Goal: Information Seeking & Learning: Check status

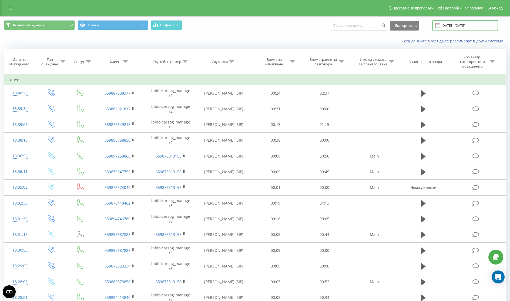
click at [477, 26] on input "[DATE] - [DATE]" at bounding box center [465, 25] width 65 height 11
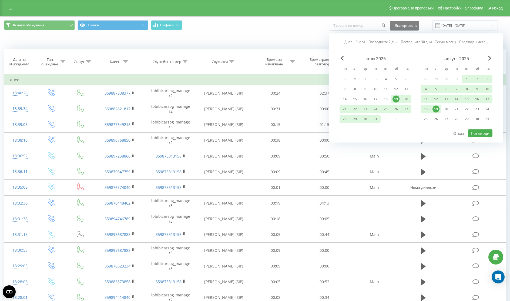
click at [434, 111] on div "19" at bounding box center [436, 109] width 7 height 7
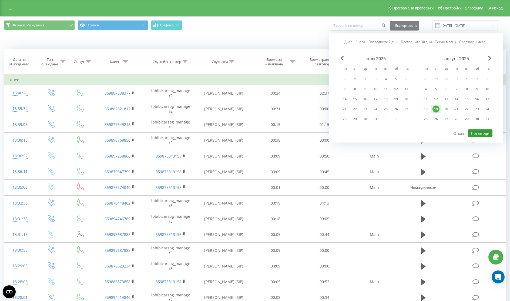
click at [482, 133] on button "Потвърди" at bounding box center [480, 133] width 25 height 8
type input "[DATE] - [DATE]"
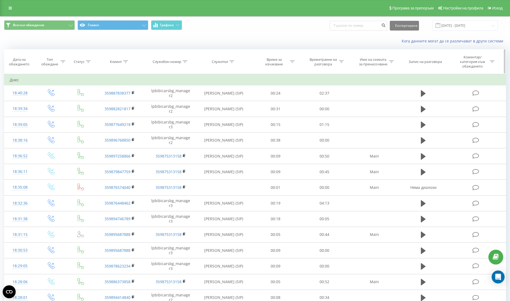
click at [229, 63] on div "Служител" at bounding box center [223, 61] width 22 height 5
click at [221, 101] on input "text" at bounding box center [224, 102] width 48 height 9
type input "милица"
click button "OK" at bounding box center [235, 113] width 23 height 7
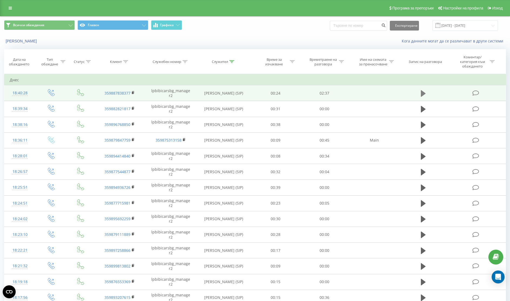
click at [422, 93] on icon at bounding box center [423, 93] width 5 height 6
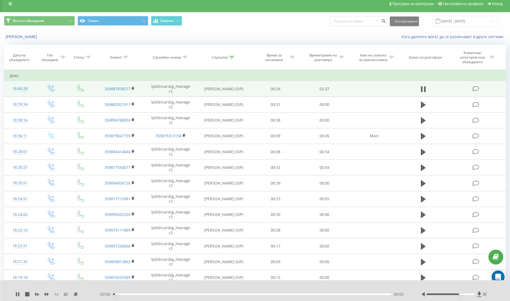
drag, startPoint x: 451, startPoint y: 294, endPoint x: 463, endPoint y: 295, distance: 11.6
click at [463, 295] on div at bounding box center [451, 295] width 48 height 2
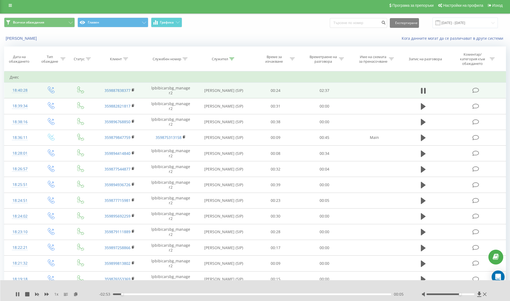
click at [128, 294] on div "00:05" at bounding box center [252, 295] width 278 height 2
drag, startPoint x: 461, startPoint y: 294, endPoint x: 475, endPoint y: 295, distance: 13.8
click at [475, 295] on div at bounding box center [451, 295] width 48 height 2
click at [18, 293] on icon at bounding box center [18, 294] width 1 height 4
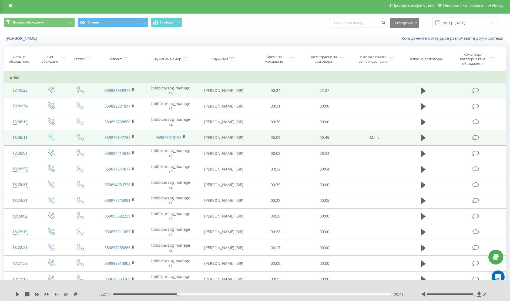
scroll to position [219, 0]
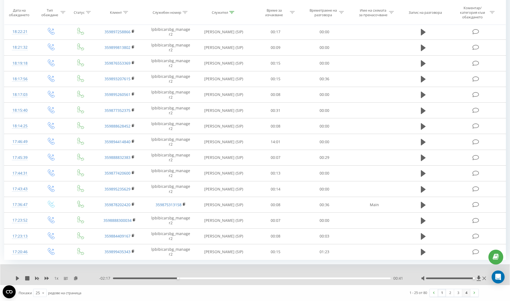
click at [466, 294] on link "4" at bounding box center [467, 293] width 8 height 8
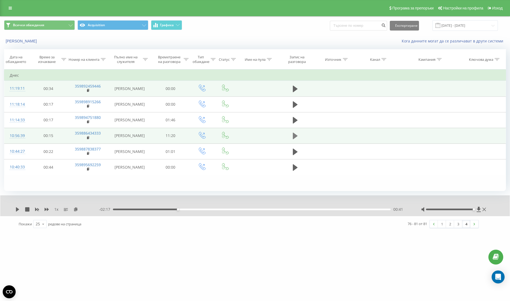
click at [294, 136] on icon at bounding box center [295, 136] width 5 height 6
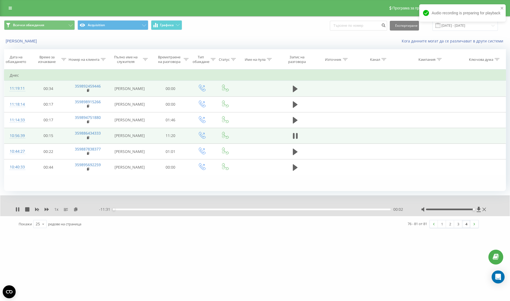
click at [115, 210] on div "00:02" at bounding box center [252, 210] width 278 height 2
click at [116, 210] on div "00:06" at bounding box center [116, 209] width 2 height 2
click at [118, 209] on div "00:12" at bounding box center [252, 210] width 278 height 2
click at [121, 209] on div "00:20" at bounding box center [252, 210] width 278 height 2
click at [118, 209] on div "00:22" at bounding box center [252, 210] width 278 height 2
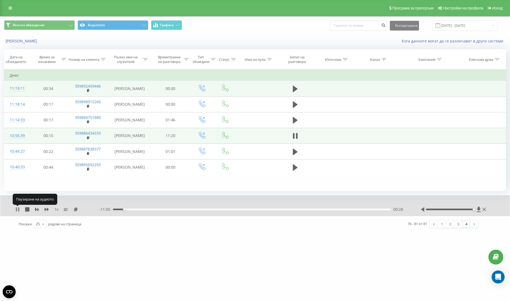
click at [18, 210] on icon at bounding box center [18, 209] width 1 height 4
click at [18, 210] on icon at bounding box center [17, 209] width 3 height 4
click at [16, 209] on icon at bounding box center [16, 209] width 1 height 4
click at [141, 209] on div "01:51" at bounding box center [252, 210] width 278 height 2
click at [16, 208] on icon at bounding box center [17, 209] width 4 height 4
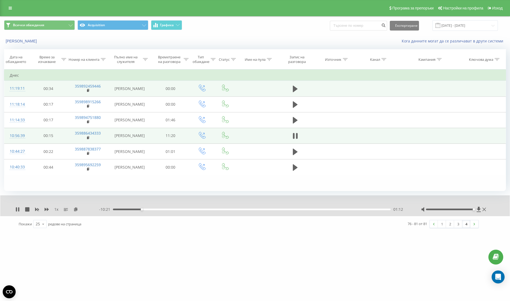
click at [135, 210] on div "01:12" at bounding box center [252, 210] width 278 height 2
click at [131, 209] on div "00:57" at bounding box center [252, 210] width 278 height 2
click at [18, 210] on icon at bounding box center [17, 209] width 4 height 4
click at [19, 210] on icon at bounding box center [17, 209] width 4 height 4
click at [17, 210] on icon at bounding box center [17, 209] width 4 height 4
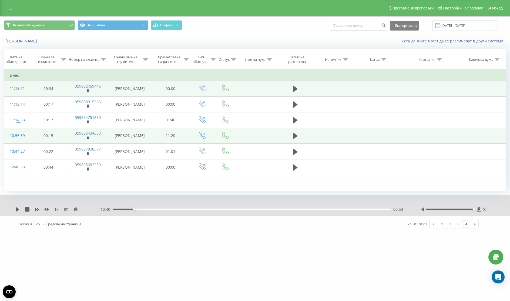
click at [17, 210] on icon at bounding box center [17, 209] width 3 height 4
drag, startPoint x: 18, startPoint y: 210, endPoint x: 18, endPoint y: 240, distance: 30.0
click at [18, 240] on div "lpbibicars.bg Проекти lpbibicars.bg Табло Център за оплаквания Списък обаждания…" at bounding box center [255, 150] width 510 height 301
click at [150, 209] on div "01:24" at bounding box center [252, 210] width 278 height 2
click at [18, 209] on icon at bounding box center [17, 209] width 4 height 4
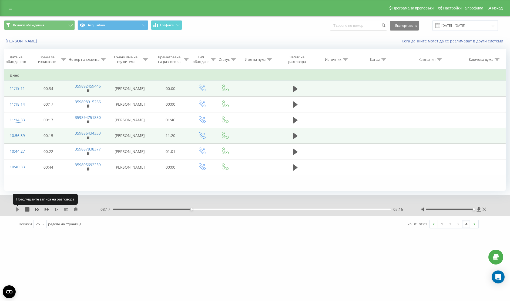
click at [18, 210] on icon at bounding box center [17, 209] width 3 height 4
click at [352, 210] on div "- 07:24 04:09 04:09" at bounding box center [253, 209] width 309 height 5
click at [352, 208] on div "- 07:24 04:09 04:09" at bounding box center [253, 209] width 309 height 5
click at [364, 209] on div "04:10" at bounding box center [252, 210] width 278 height 2
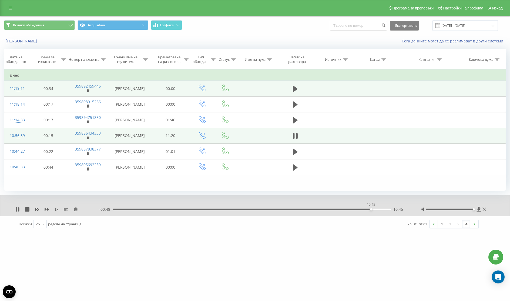
click at [371, 209] on div "10:45" at bounding box center [252, 210] width 278 height 2
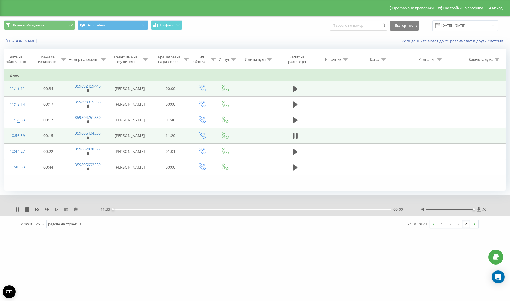
click at [371, 209] on div "00:00" at bounding box center [252, 210] width 278 height 2
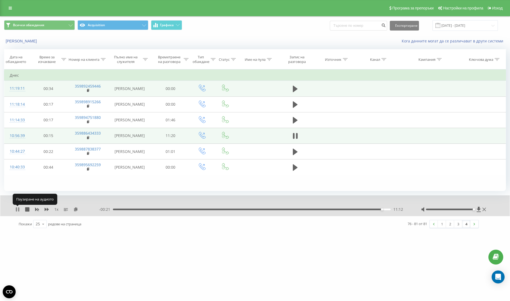
click at [19, 210] on icon at bounding box center [18, 209] width 1 height 4
click at [136, 58] on div "Пълно име на служителя" at bounding box center [126, 59] width 32 height 9
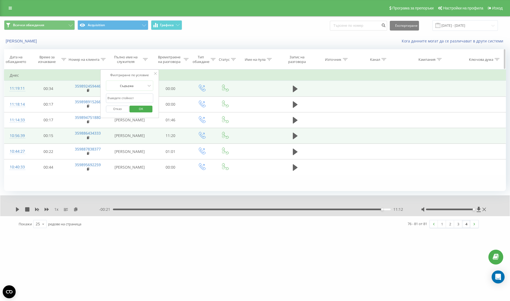
click at [141, 58] on div "Пълно име на служителя" at bounding box center [126, 59] width 32 height 9
click at [147, 59] on icon at bounding box center [145, 59] width 5 height 3
click at [127, 96] on input "text" at bounding box center [130, 98] width 48 height 9
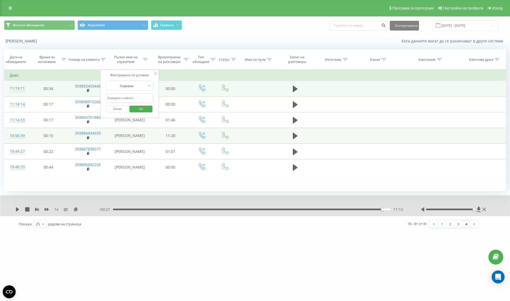
click at [155, 73] on icon at bounding box center [155, 73] width 3 height 3
click at [144, 59] on icon at bounding box center [145, 59] width 5 height 3
click at [121, 109] on button "Отказ" at bounding box center [117, 109] width 23 height 7
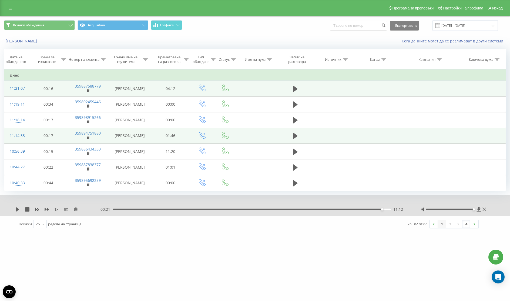
click at [441, 227] on link "1" at bounding box center [442, 224] width 8 height 8
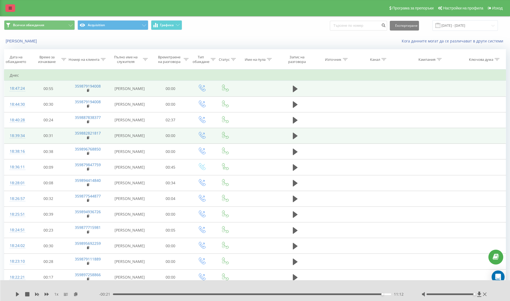
click at [11, 7] on icon at bounding box center [10, 8] width 3 height 4
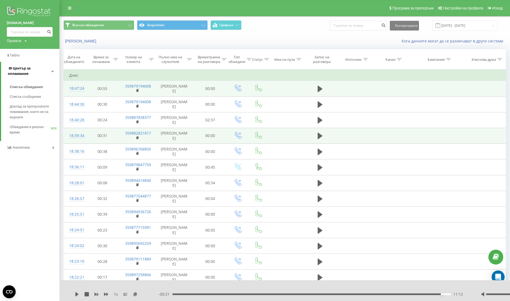
click at [28, 69] on span "Център за оплаквания" at bounding box center [19, 70] width 23 height 9
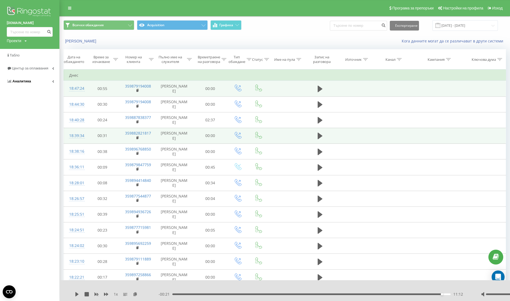
click at [28, 81] on span "Аналитика" at bounding box center [21, 81] width 19 height 4
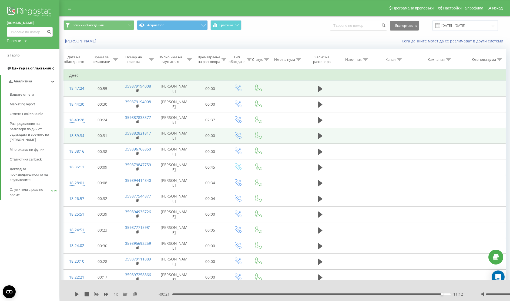
click at [33, 66] on span "Център за оплаквания" at bounding box center [29, 68] width 44 height 5
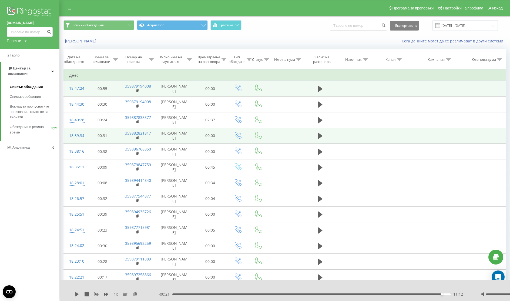
click at [32, 84] on span "Списък обаждания" at bounding box center [26, 86] width 33 height 5
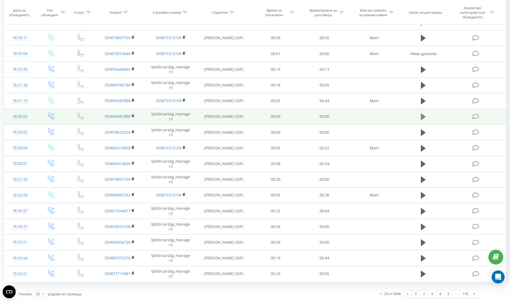
scroll to position [198, 0]
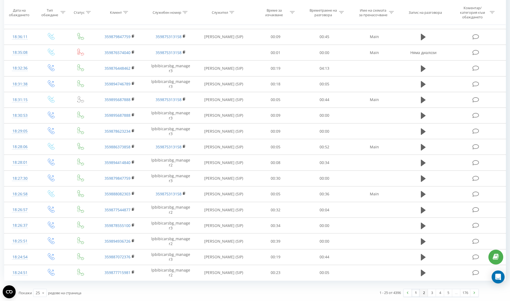
click at [422, 293] on link "2" at bounding box center [424, 293] width 8 height 8
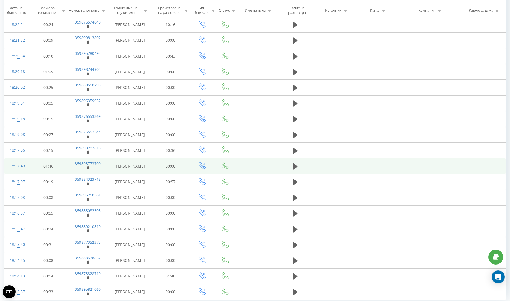
scroll to position [193, 0]
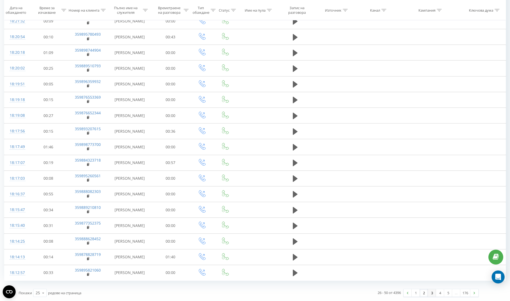
click at [432, 293] on link "3" at bounding box center [432, 293] width 8 height 8
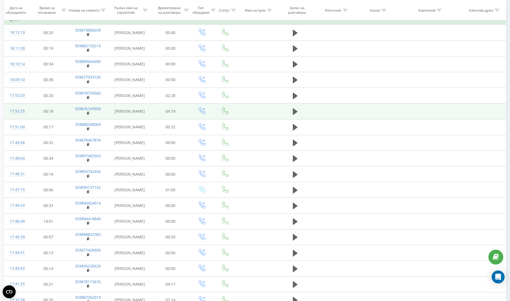
scroll to position [56, 0]
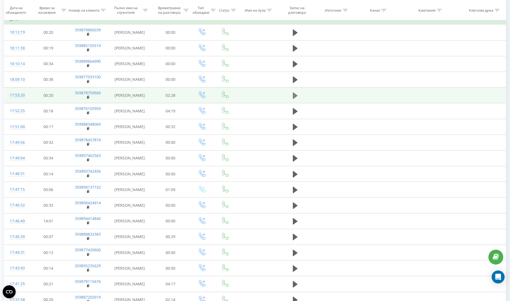
click at [294, 95] on icon at bounding box center [295, 95] width 5 height 6
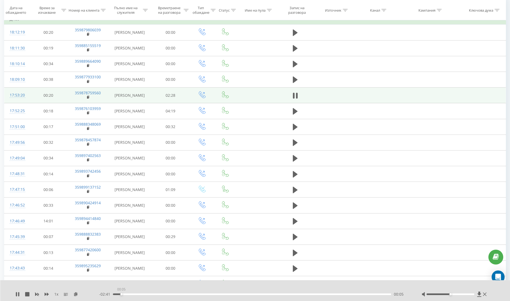
click at [121, 294] on div "00:05" at bounding box center [252, 295] width 278 height 2
click at [128, 294] on div "00:09" at bounding box center [252, 295] width 278 height 2
drag, startPoint x: 451, startPoint y: 295, endPoint x: 454, endPoint y: 294, distance: 2.7
click at [454, 294] on div "Accessibility label" at bounding box center [455, 294] width 2 height 2
click at [481, 294] on icon at bounding box center [480, 294] width 4 height 5
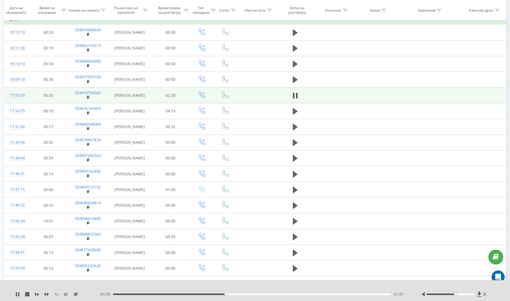
click at [20, 294] on div "1 x" at bounding box center [57, 294] width 84 height 5
click at [19, 294] on icon at bounding box center [18, 294] width 1 height 4
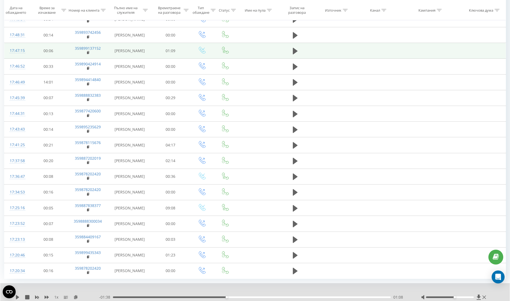
scroll to position [197, 0]
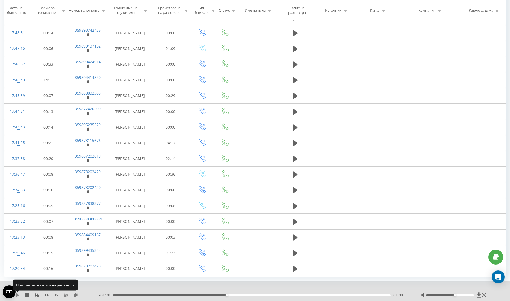
click at [18, 295] on icon at bounding box center [17, 295] width 3 height 4
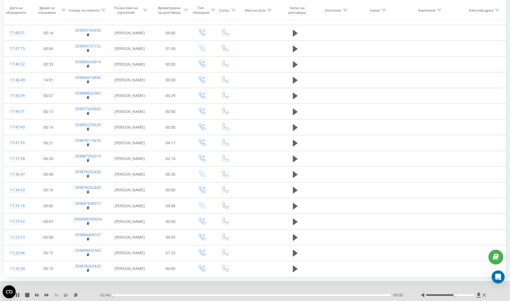
click at [18, 295] on icon at bounding box center [17, 295] width 4 height 4
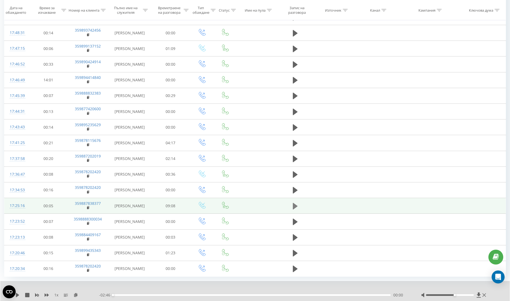
click at [295, 206] on icon at bounding box center [295, 206] width 5 height 6
click at [131, 294] on div "00:35" at bounding box center [252, 295] width 278 height 2
click at [18, 295] on icon at bounding box center [18, 295] width 1 height 4
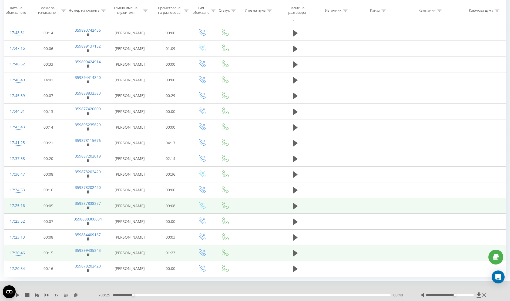
scroll to position [214, 0]
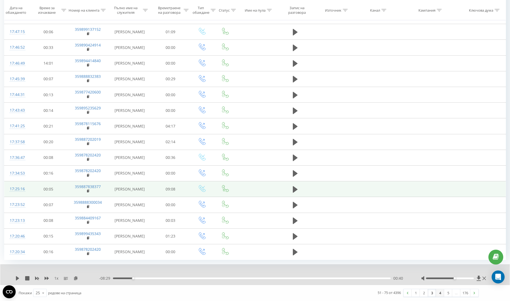
click at [440, 293] on link "4" at bounding box center [440, 293] width 8 height 8
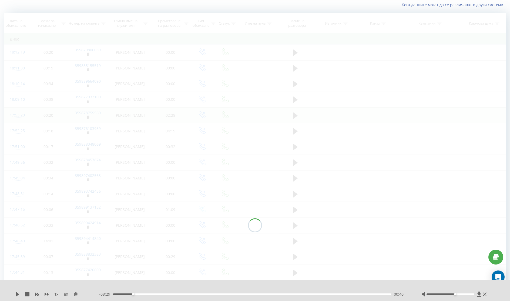
scroll to position [36, 0]
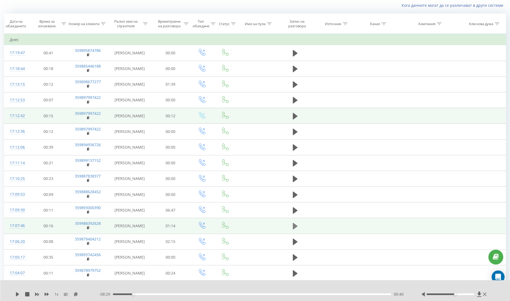
click at [295, 227] on icon at bounding box center [295, 226] width 5 height 6
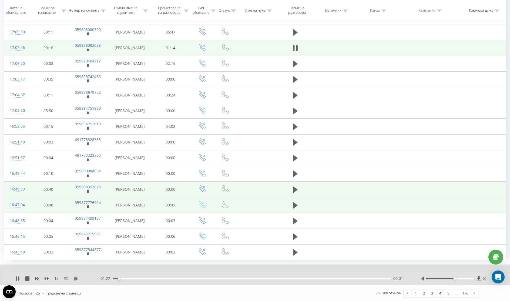
scroll to position [214, 0]
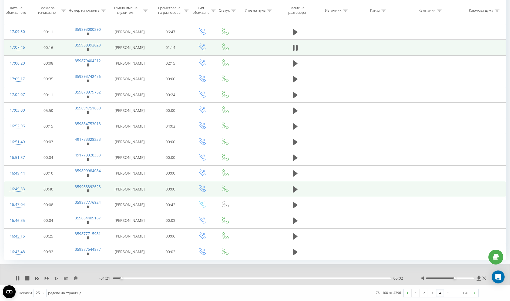
click at [140, 278] on div "00:02" at bounding box center [252, 279] width 278 height 2
drag, startPoint x: 180, startPoint y: 280, endPoint x: 196, endPoint y: 279, distance: 15.7
click at [181, 280] on div "- 01:16 00:08 00:08" at bounding box center [253, 278] width 309 height 5
drag, startPoint x: 205, startPoint y: 278, endPoint x: 213, endPoint y: 278, distance: 8.4
click at [206, 278] on div "00:08" at bounding box center [252, 279] width 278 height 2
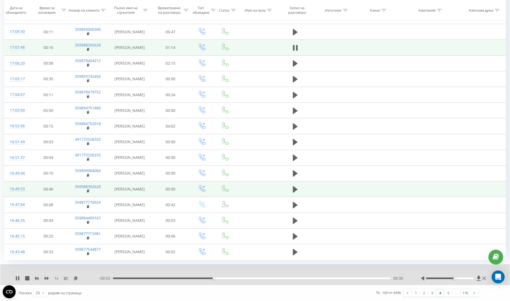
click at [447, 292] on link "5" at bounding box center [448, 293] width 8 height 8
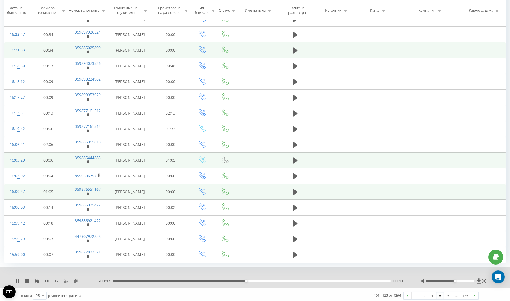
scroll to position [214, 0]
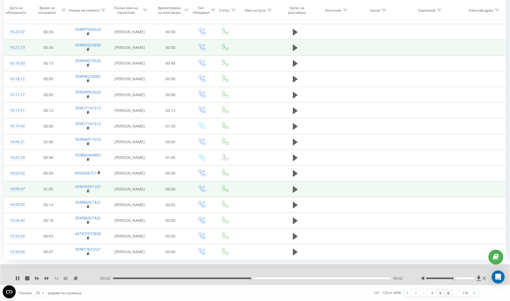
click at [449, 293] on link "6" at bounding box center [448, 293] width 8 height 8
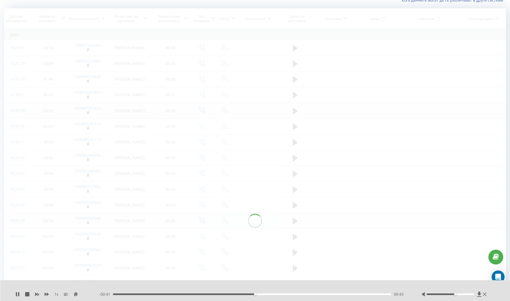
scroll to position [36, 0]
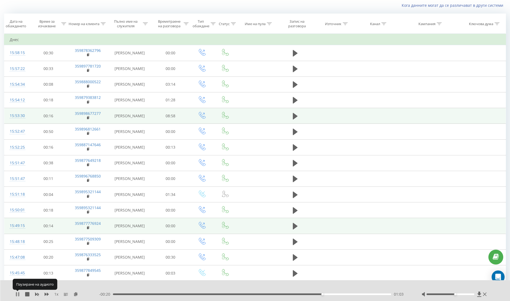
click at [18, 294] on icon at bounding box center [17, 294] width 4 height 4
click at [18, 294] on icon at bounding box center [17, 294] width 3 height 4
click at [18, 294] on icon at bounding box center [17, 294] width 4 height 4
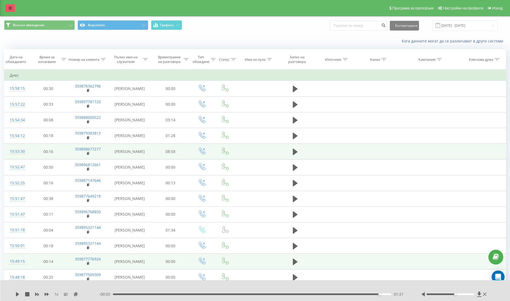
click at [9, 8] on icon at bounding box center [10, 8] width 3 height 4
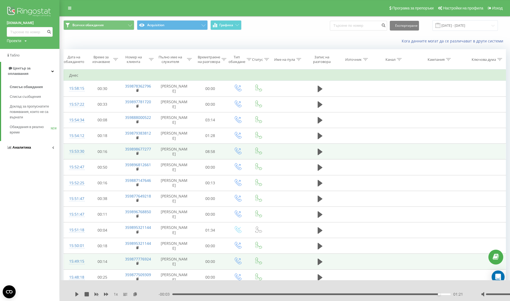
click at [22, 145] on span "Аналитика" at bounding box center [21, 147] width 19 height 4
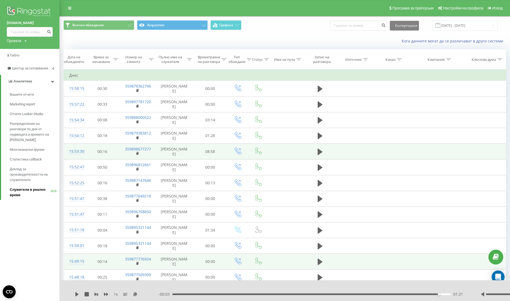
scroll to position [1, 0]
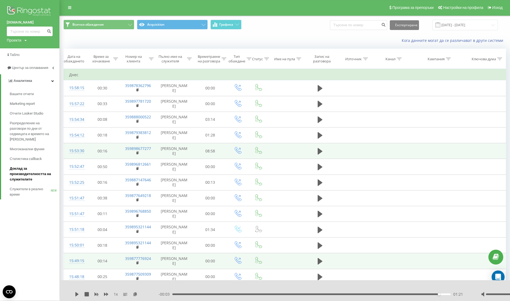
click at [22, 174] on span "Доклад за производителността на служителите" at bounding box center [33, 174] width 47 height 16
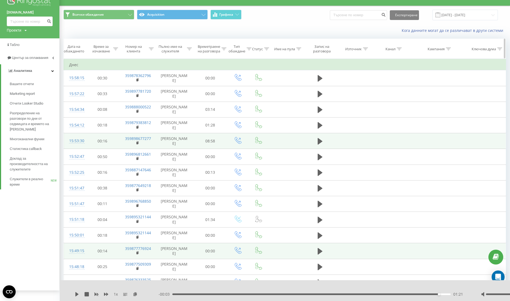
scroll to position [11, 0]
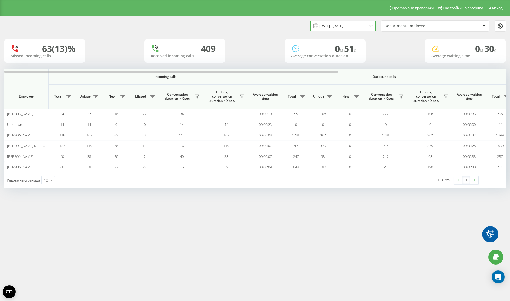
click at [351, 25] on input "[DATE] - [DATE]" at bounding box center [343, 26] width 65 height 11
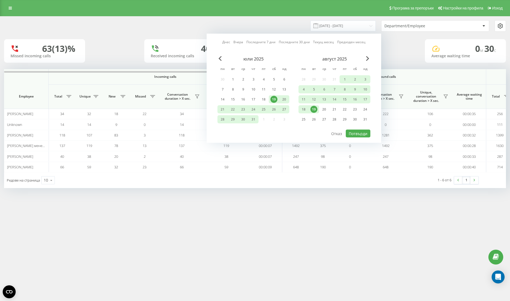
click at [313, 109] on div "19" at bounding box center [314, 109] width 7 height 7
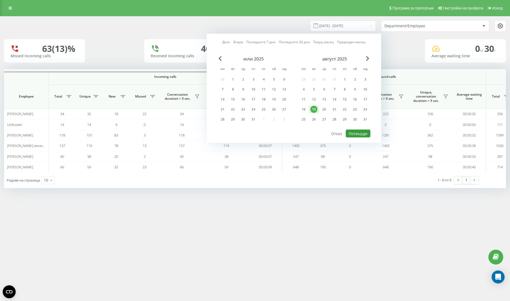
click at [364, 134] on button "Потвърди" at bounding box center [358, 134] width 25 height 8
type input "[DATE] - [DATE]"
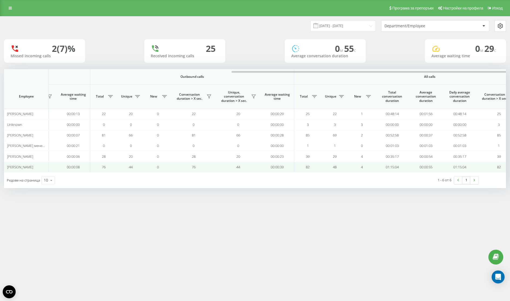
scroll to position [0, 252]
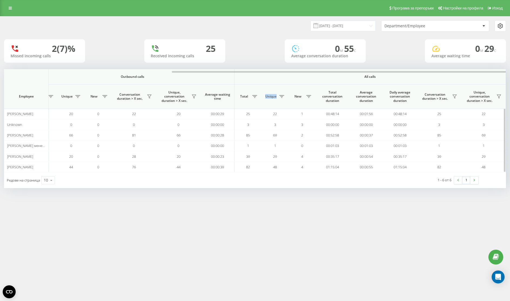
drag, startPoint x: 277, startPoint y: 96, endPoint x: 262, endPoint y: 94, distance: 15.0
click at [262, 94] on th "Unique" at bounding box center [275, 97] width 27 height 24
click at [257, 89] on th "Total" at bounding box center [248, 97] width 27 height 24
click at [268, 96] on span "Unique" at bounding box center [271, 96] width 14 height 4
drag, startPoint x: 265, startPoint y: 96, endPoint x: 278, endPoint y: 97, distance: 13.8
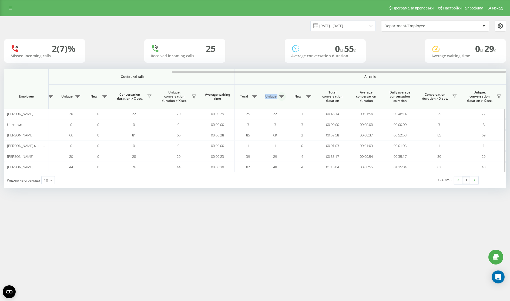
click at [278, 97] on div "Unique" at bounding box center [275, 96] width 22 height 9
click at [275, 101] on div at bounding box center [275, 101] width 0 height 0
click at [277, 88] on th "Unique" at bounding box center [275, 97] width 27 height 24
click at [265, 27] on div "[DATE] - [DATE] Department/Employee" at bounding box center [380, 25] width 251 height 11
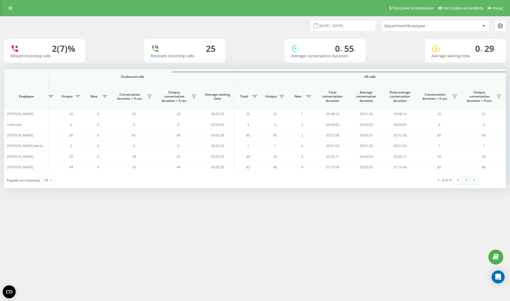
click at [264, 24] on div "[DATE] - [DATE] Department/Employee" at bounding box center [380, 25] width 251 height 11
